Goal: Navigation & Orientation: Find specific page/section

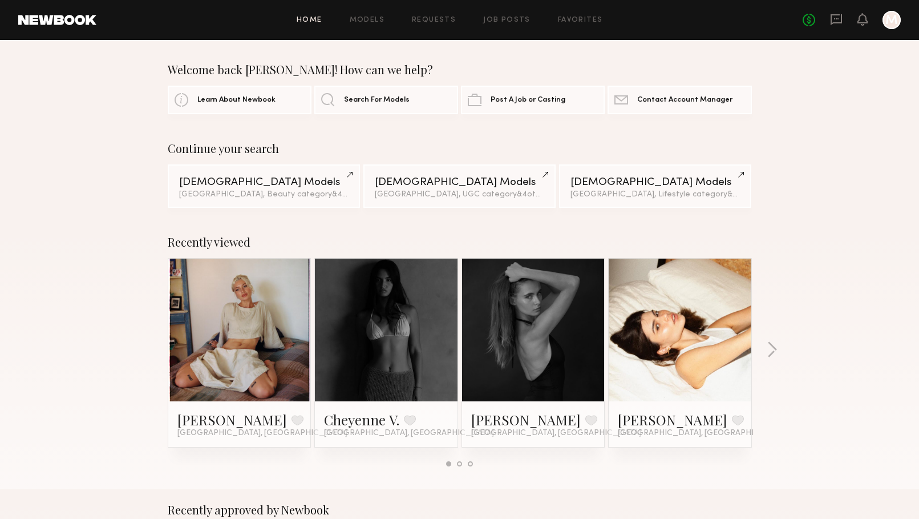
scroll to position [251, 0]
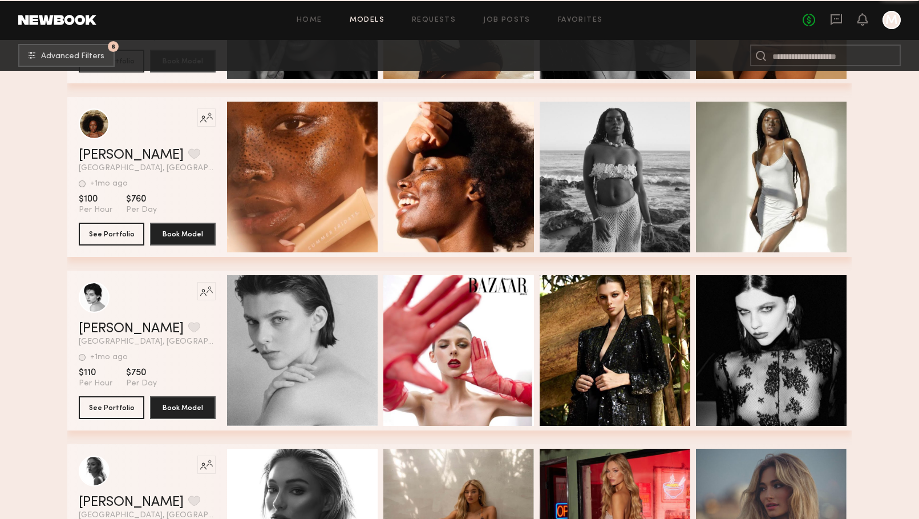
scroll to position [66281, 0]
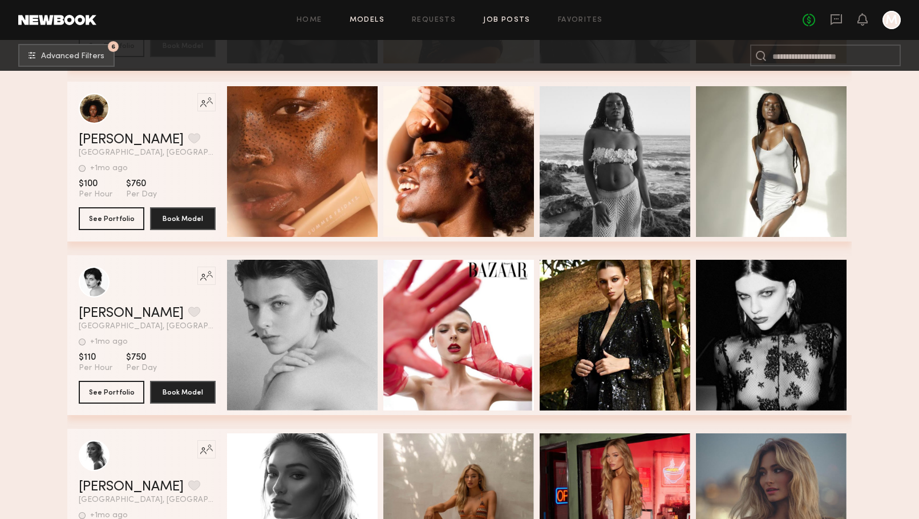
click at [508, 19] on link "Job Posts" at bounding box center [506, 20] width 47 height 7
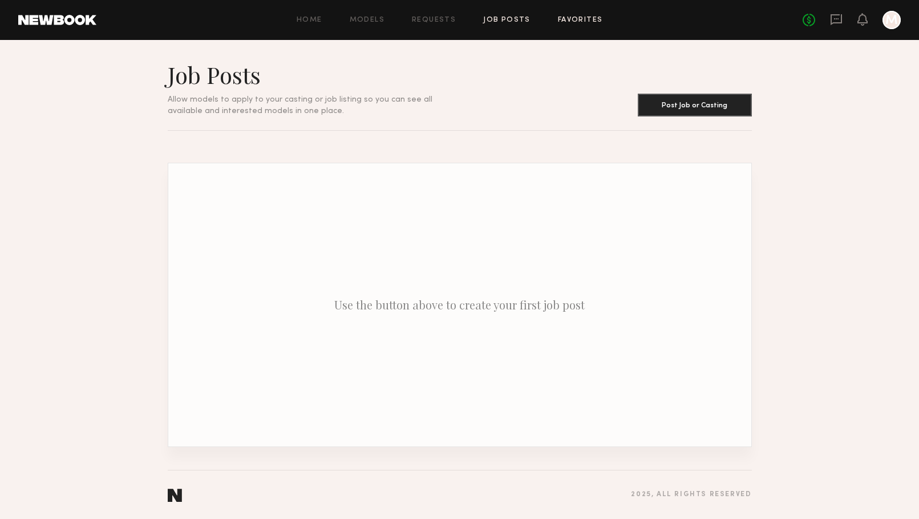
click at [577, 23] on link "Favorites" at bounding box center [580, 20] width 45 height 7
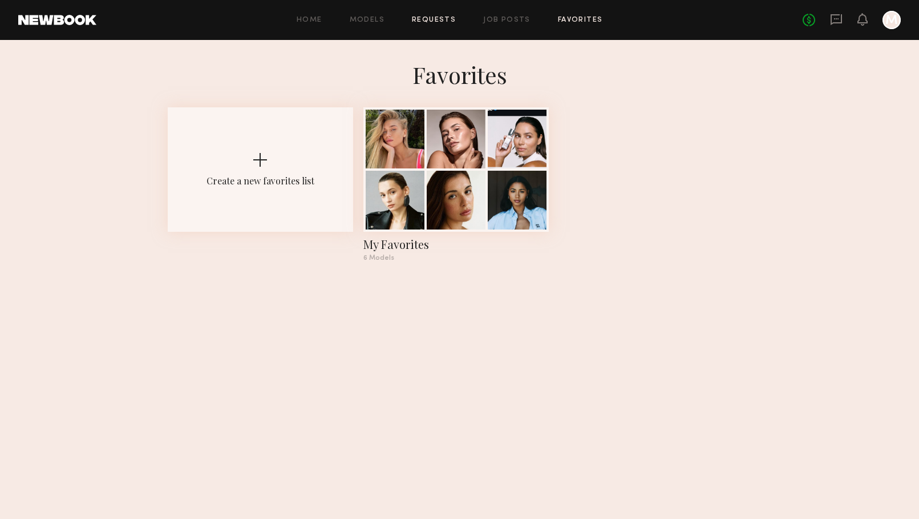
click at [440, 19] on link "Requests" at bounding box center [434, 20] width 44 height 7
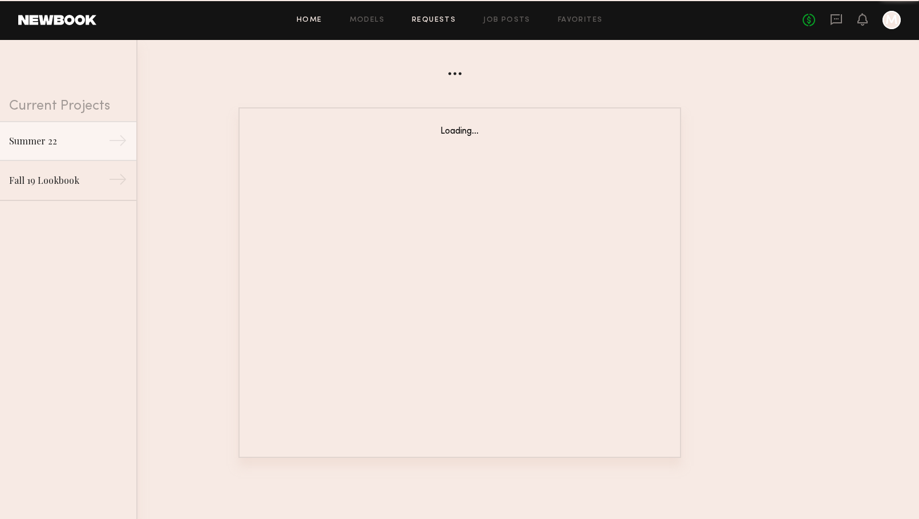
click at [314, 18] on link "Home" at bounding box center [310, 20] width 26 height 7
